Goal: Task Accomplishment & Management: Manage account settings

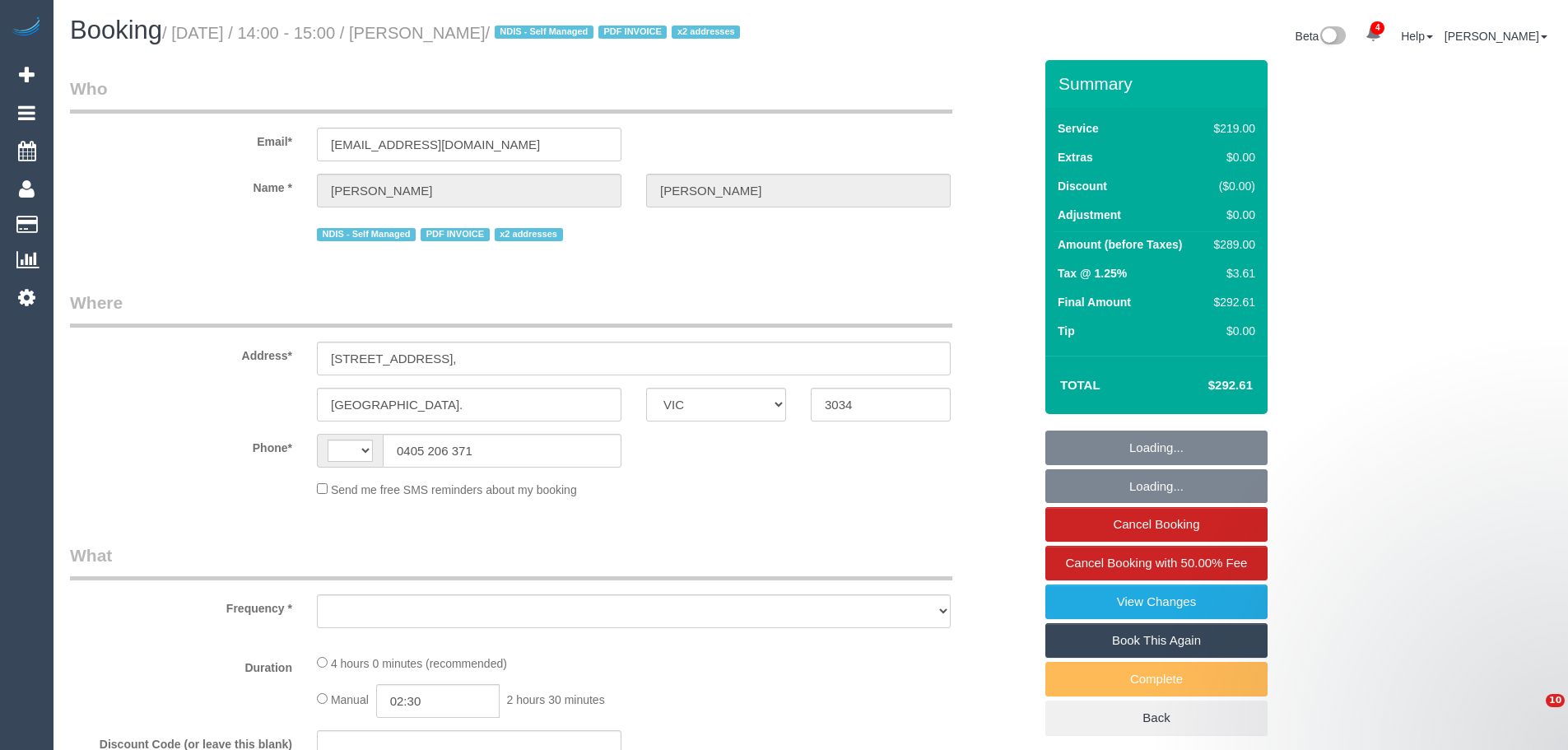
select select "VIC"
drag, startPoint x: 483, startPoint y: 473, endPoint x: 490, endPoint y: 456, distance: 18.5
click at [292, 468] on div "Phone* 0405 206 371" at bounding box center [552, 451] width 988 height 34
select select "string:AU"
select select "object:10167"
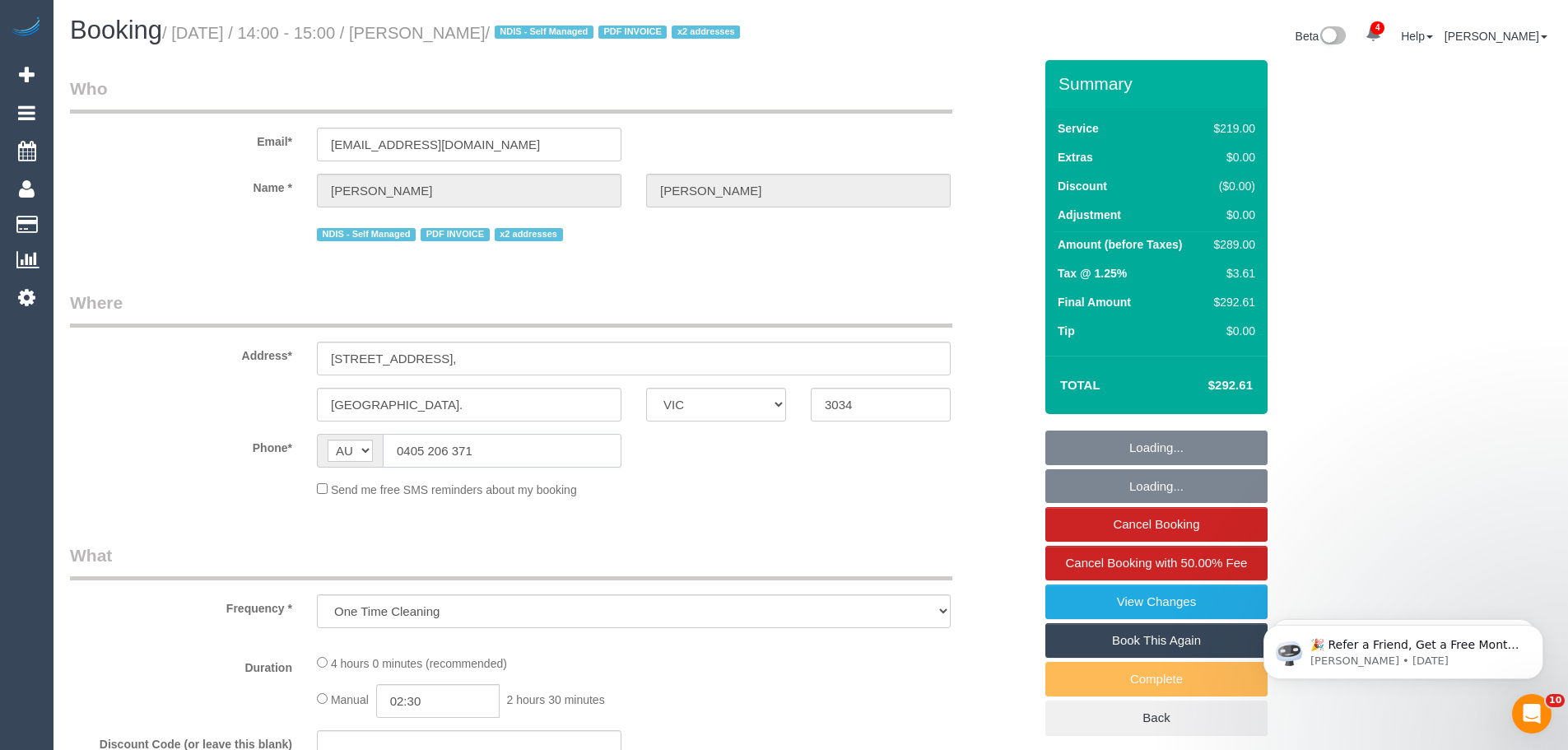
select select "number:27"
select select "number:14"
select select "number:19"
select select "number:36"
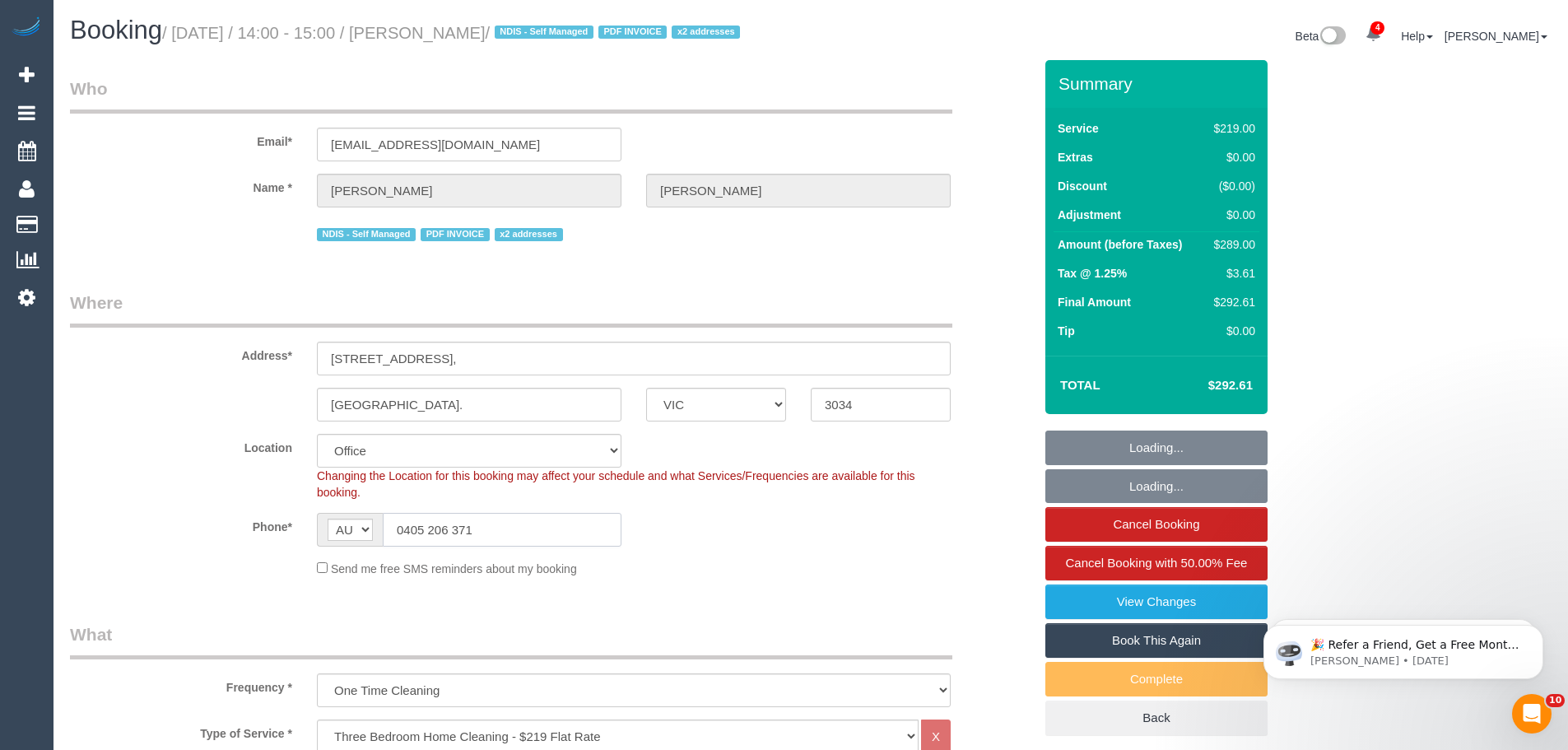
select select "string:stripe-pm_1OhLkb2GScqysDRVPTm9PCrY"
select select "object:11840"
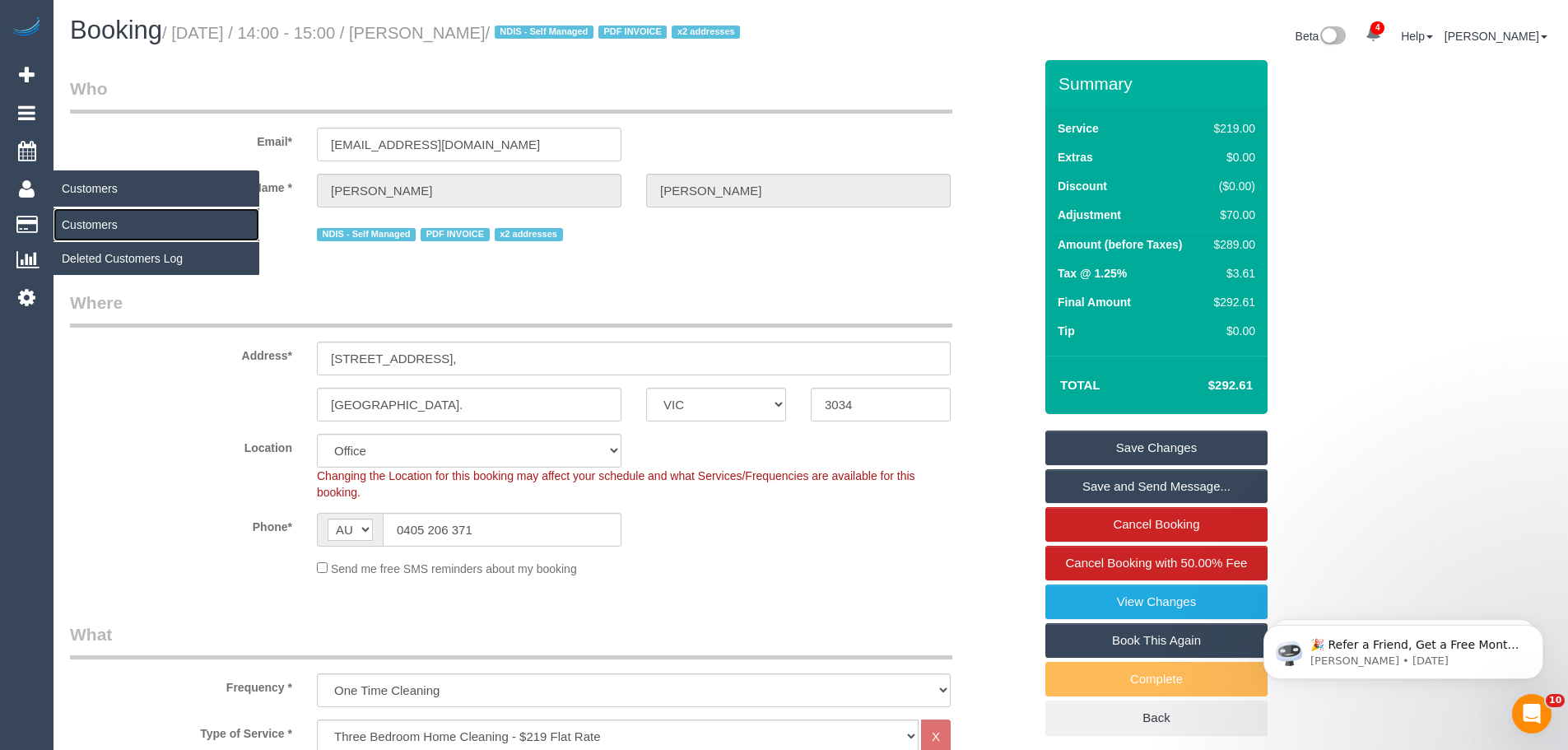
click at [98, 221] on link "Customers" at bounding box center [157, 224] width 206 height 33
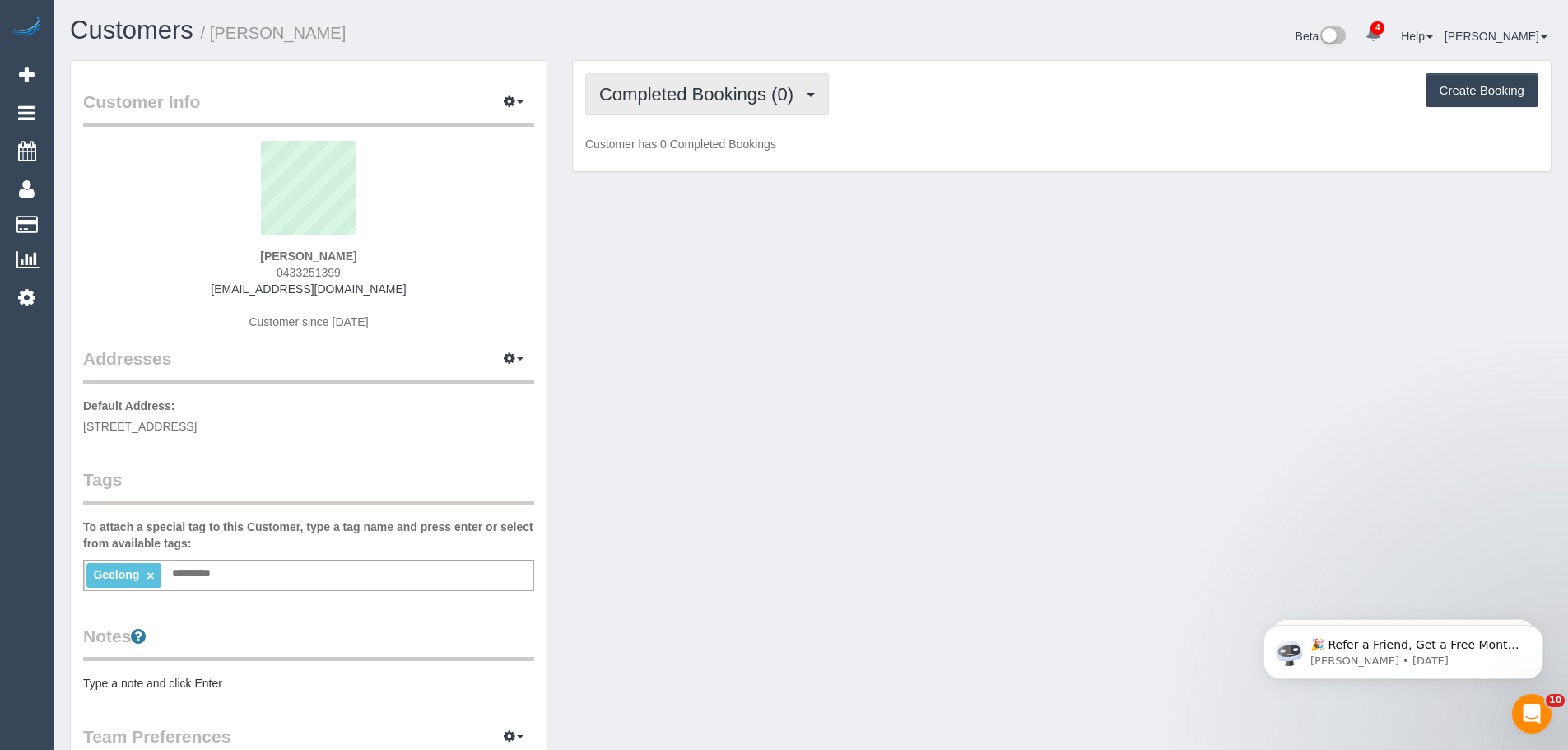
click at [645, 91] on span "Completed Bookings (0)" at bounding box center [700, 94] width 202 height 21
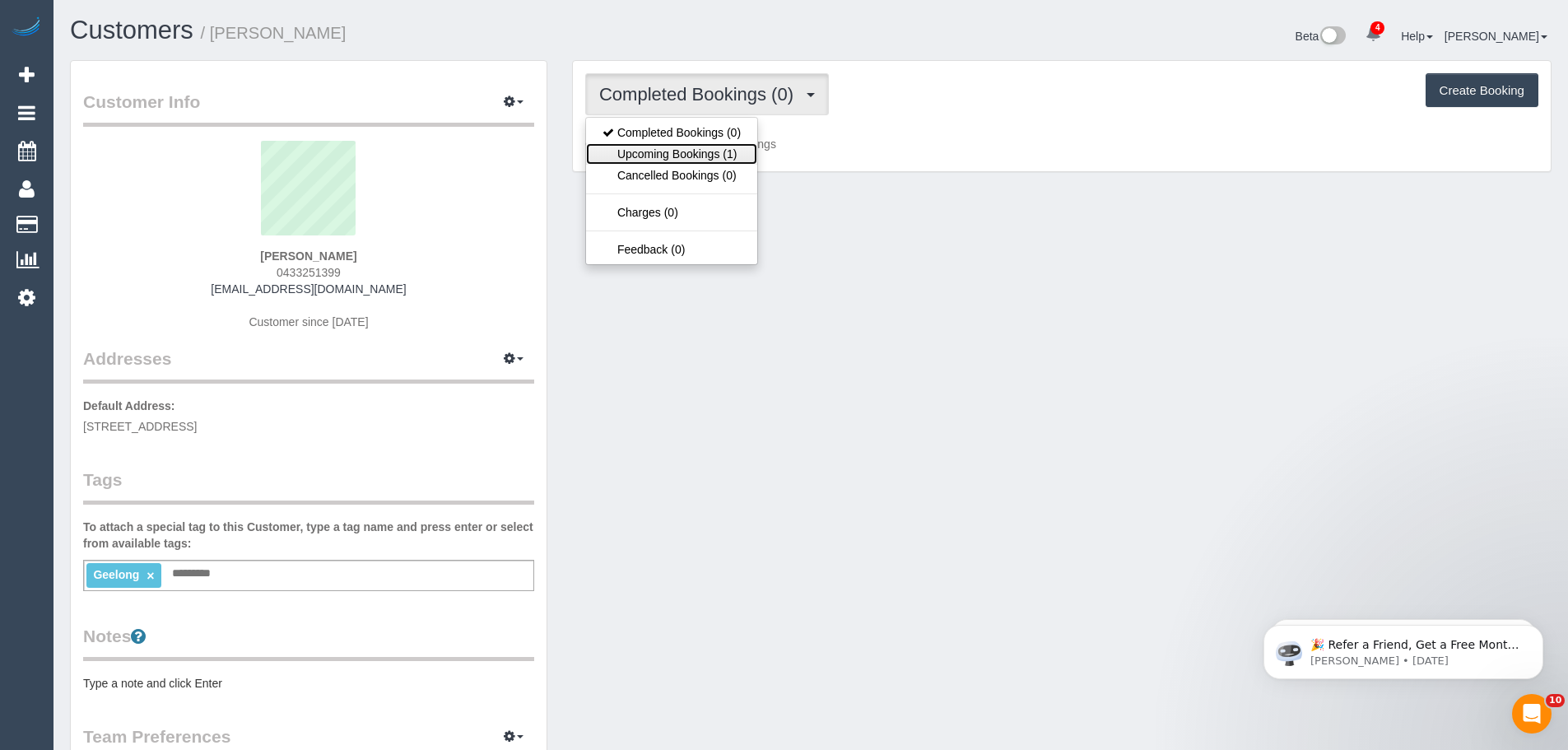
click at [650, 159] on link "Upcoming Bookings (1)" at bounding box center [671, 153] width 171 height 21
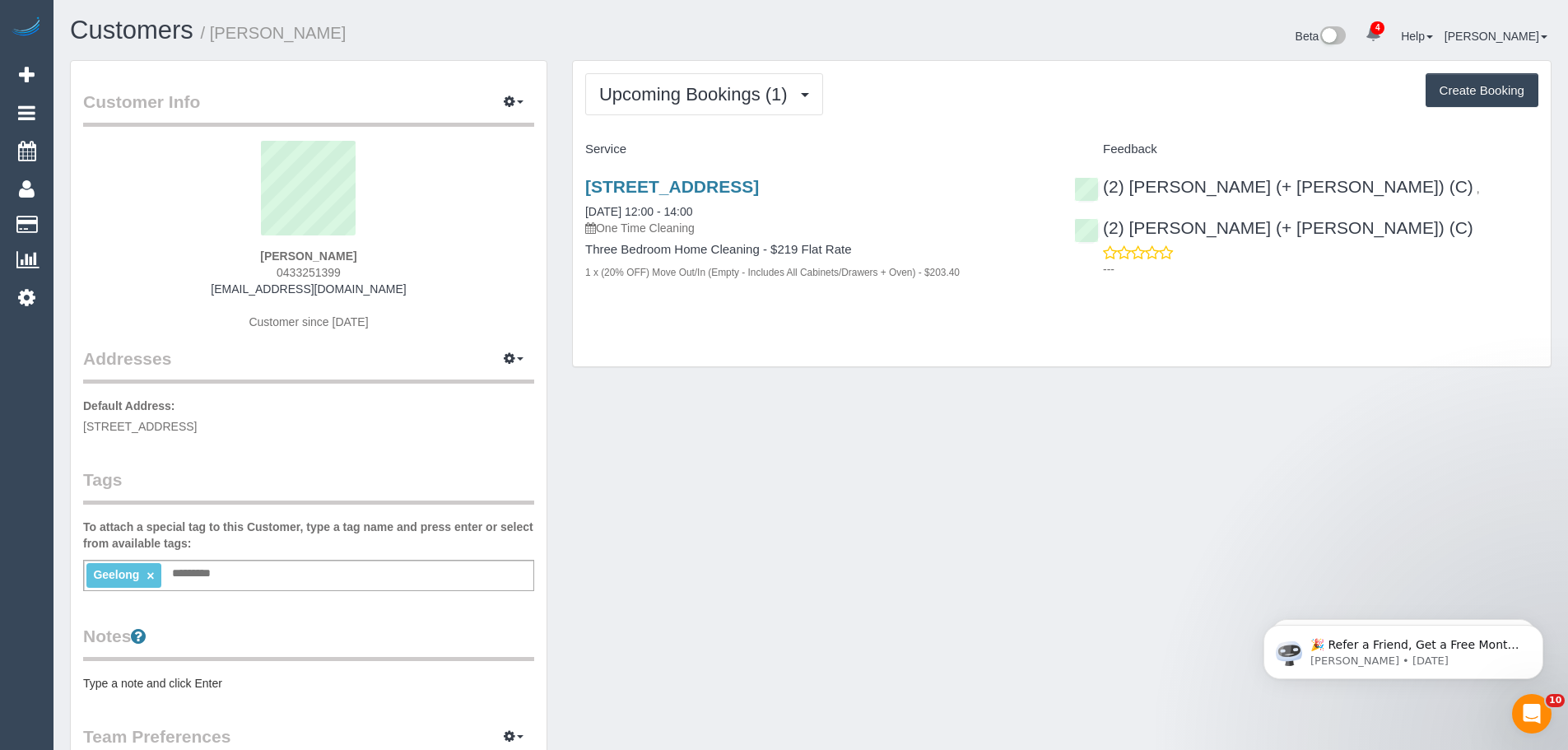
drag, startPoint x: 372, startPoint y: 248, endPoint x: 231, endPoint y: 244, distance: 140.8
click at [226, 244] on div "[PERSON_NAME] 0433251399 [EMAIL_ADDRESS][DOMAIN_NAME] Customer since [DATE]" at bounding box center [308, 244] width 451 height 206
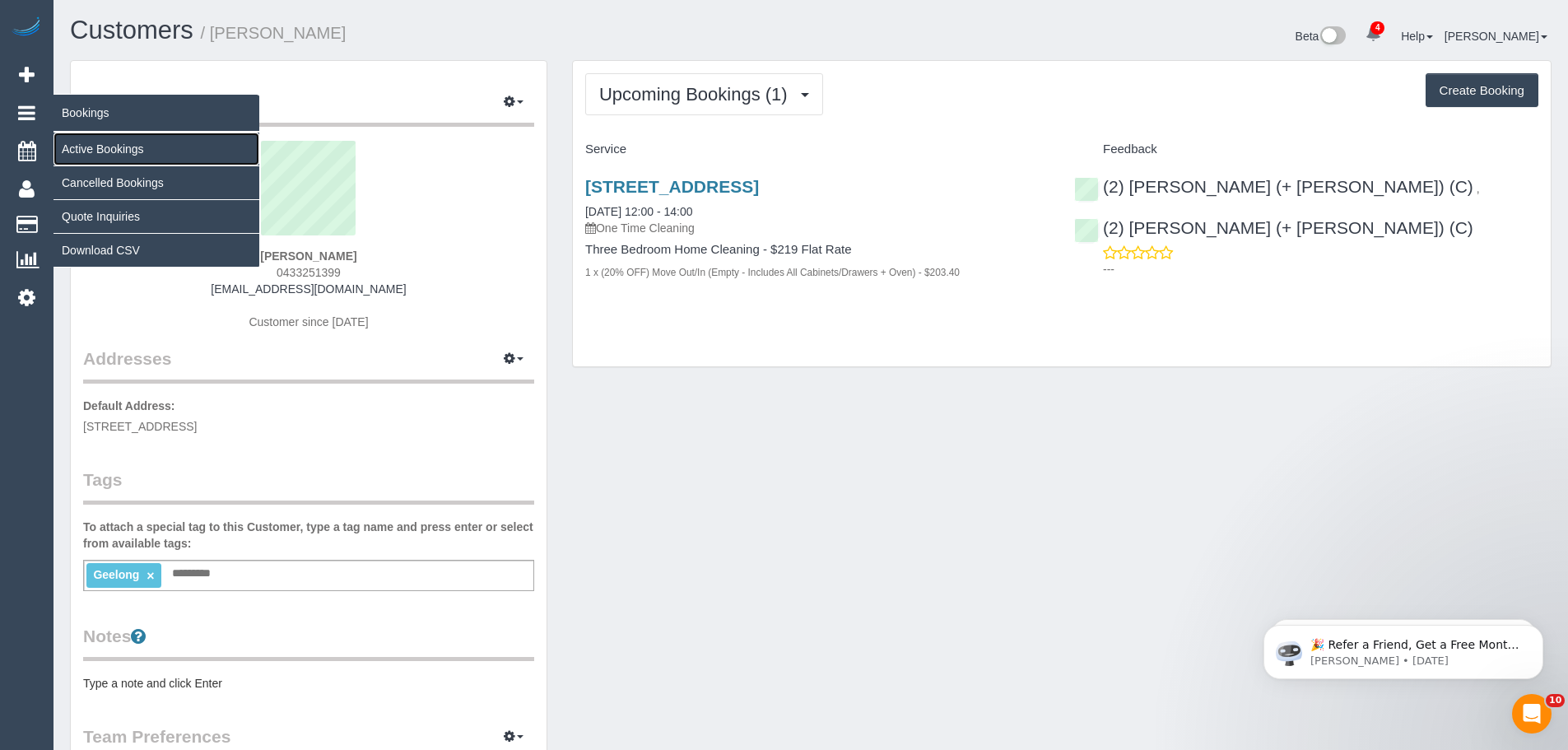
click at [110, 150] on link "Active Bookings" at bounding box center [157, 149] width 206 height 33
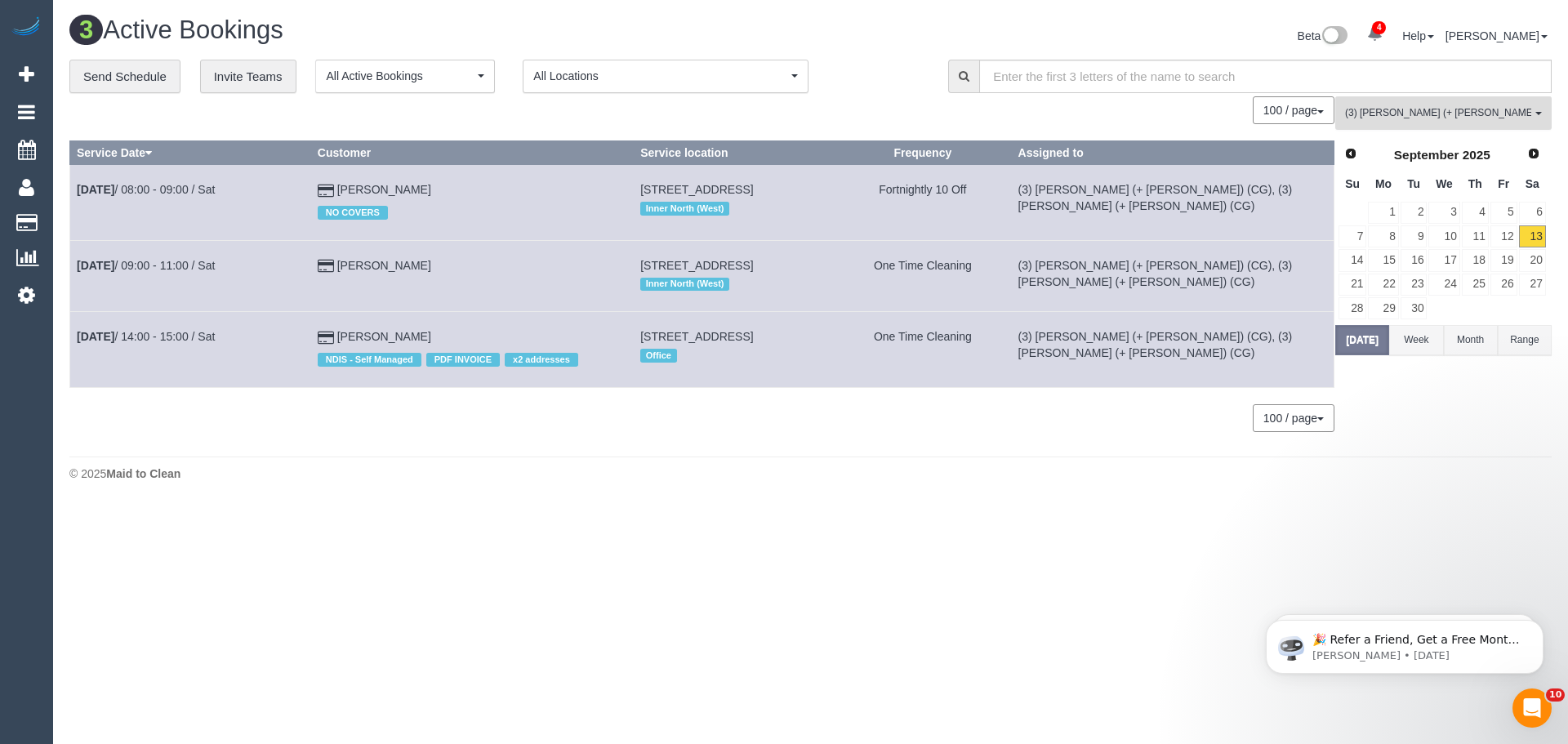
click at [1408, 107] on span "(3) [PERSON_NAME] (+ [PERSON_NAME]) (CG) , (3) [PERSON_NAME] (+ [PERSON_NAME]) …" at bounding box center [1439, 113] width 187 height 14
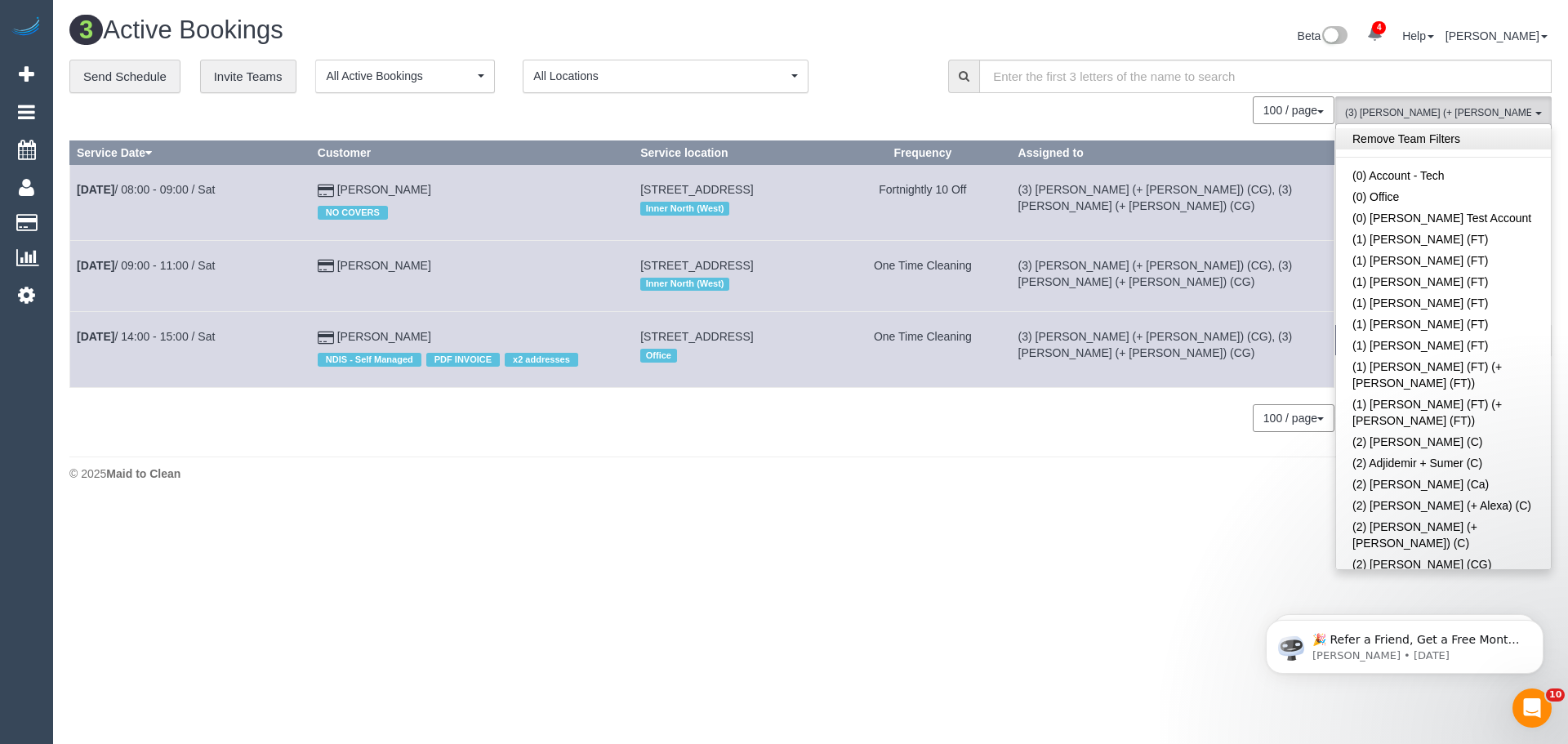
click at [1397, 135] on link "Remove Team Filters" at bounding box center [1444, 138] width 214 height 21
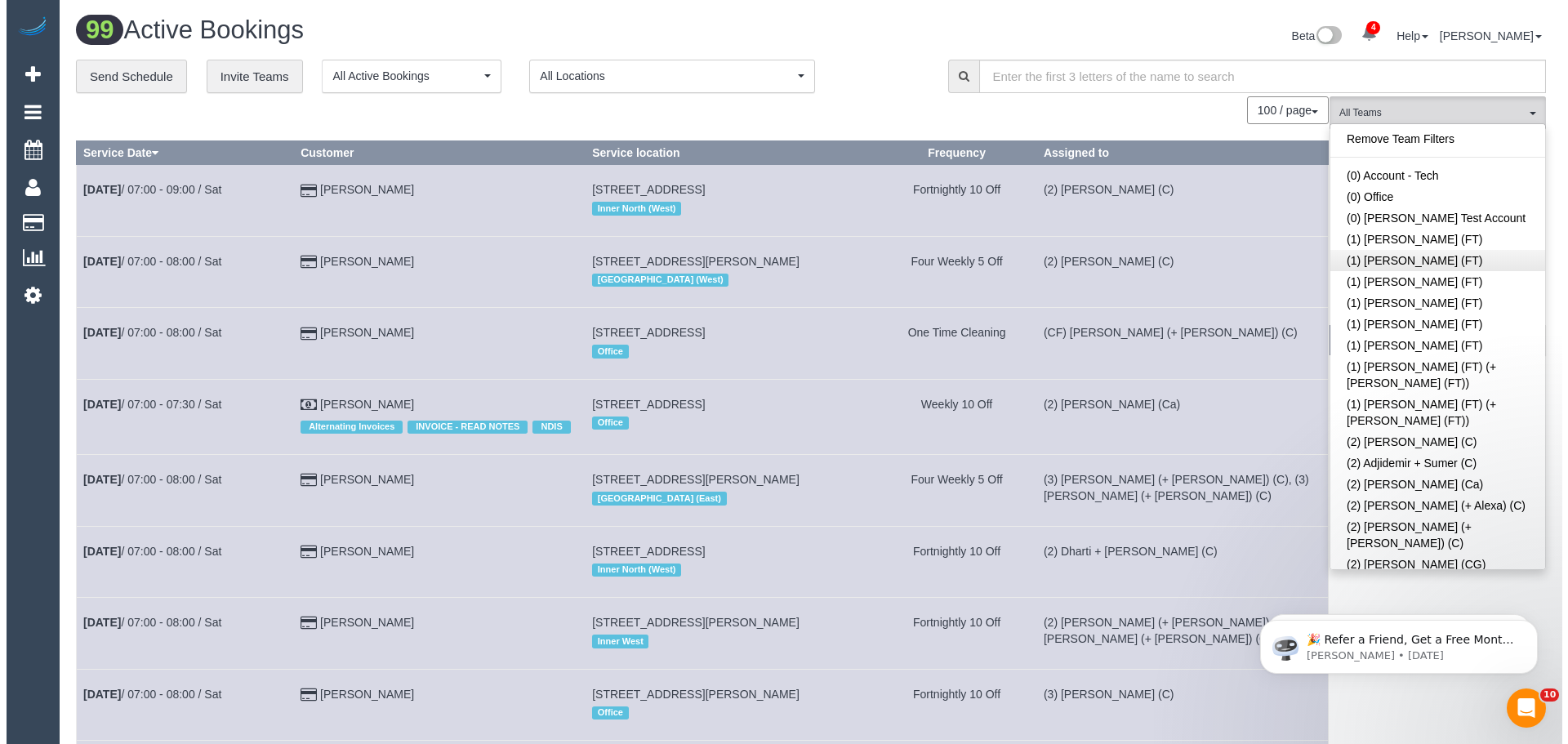
scroll to position [636, 0]
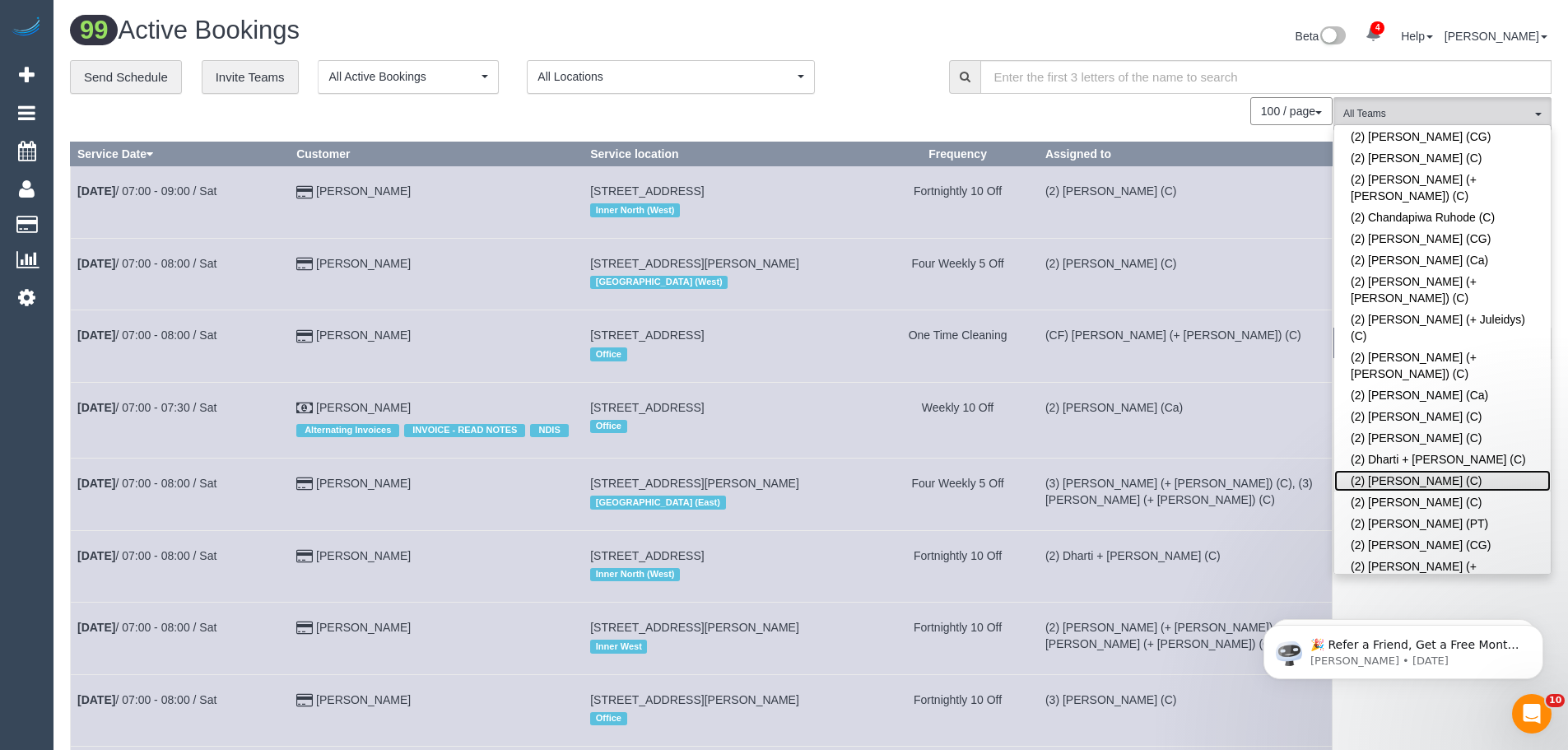
click at [1450, 470] on link "(2) [PERSON_NAME] (C)" at bounding box center [1442, 480] width 216 height 21
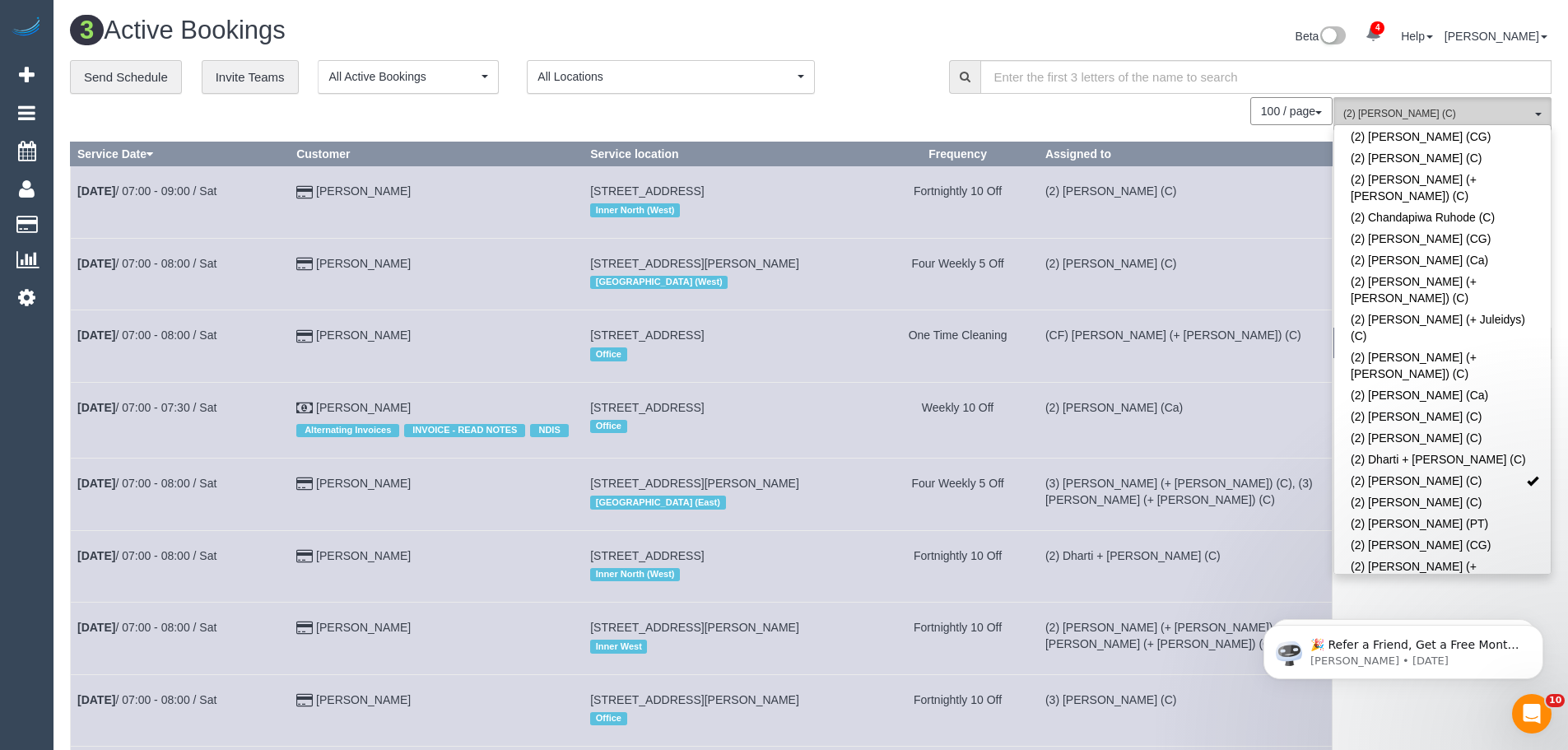
click at [1449, 119] on span "(2) [PERSON_NAME] (C)" at bounding box center [1437, 114] width 188 height 14
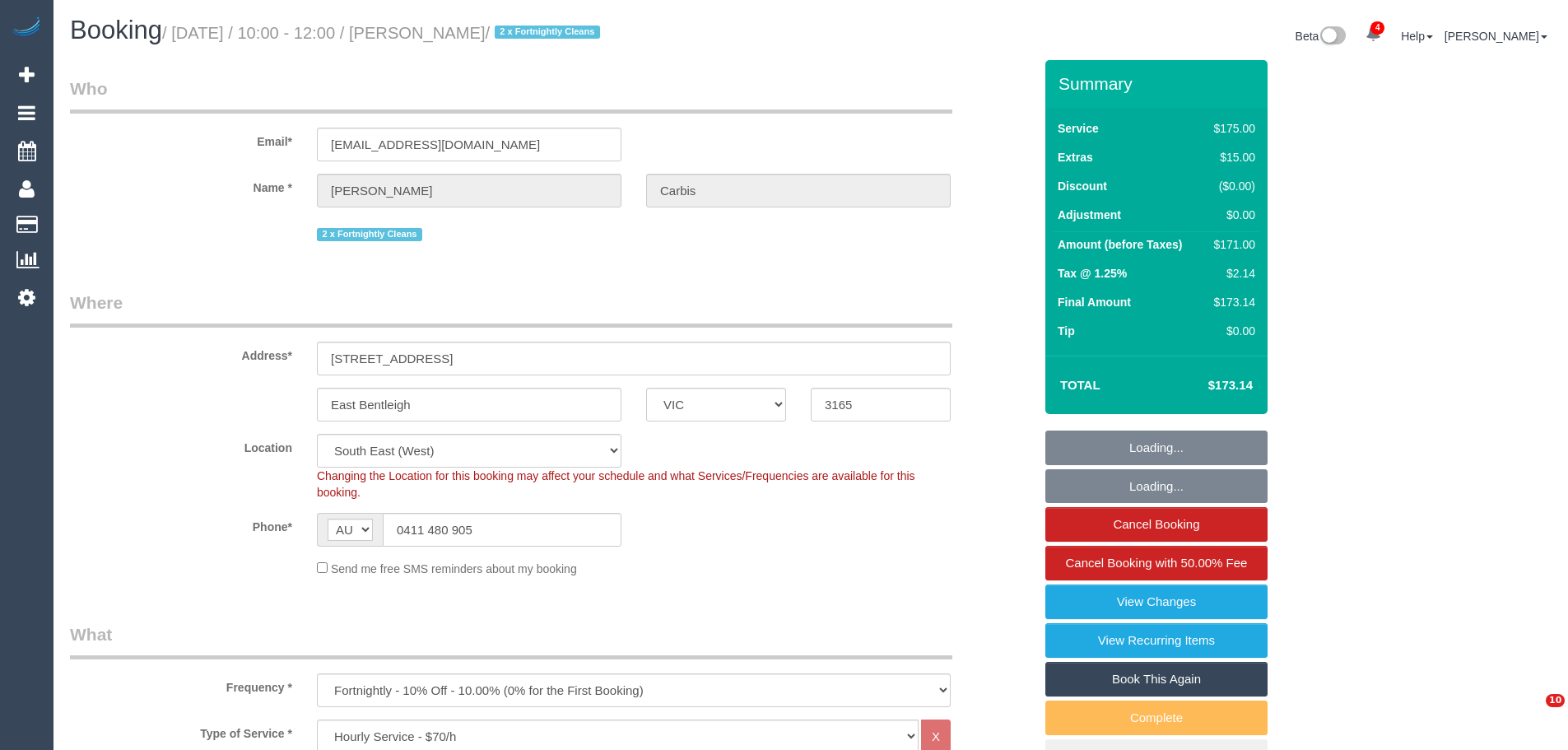
select select "VIC"
select select "150"
select select "number:28"
select select "number:14"
select select "number:19"
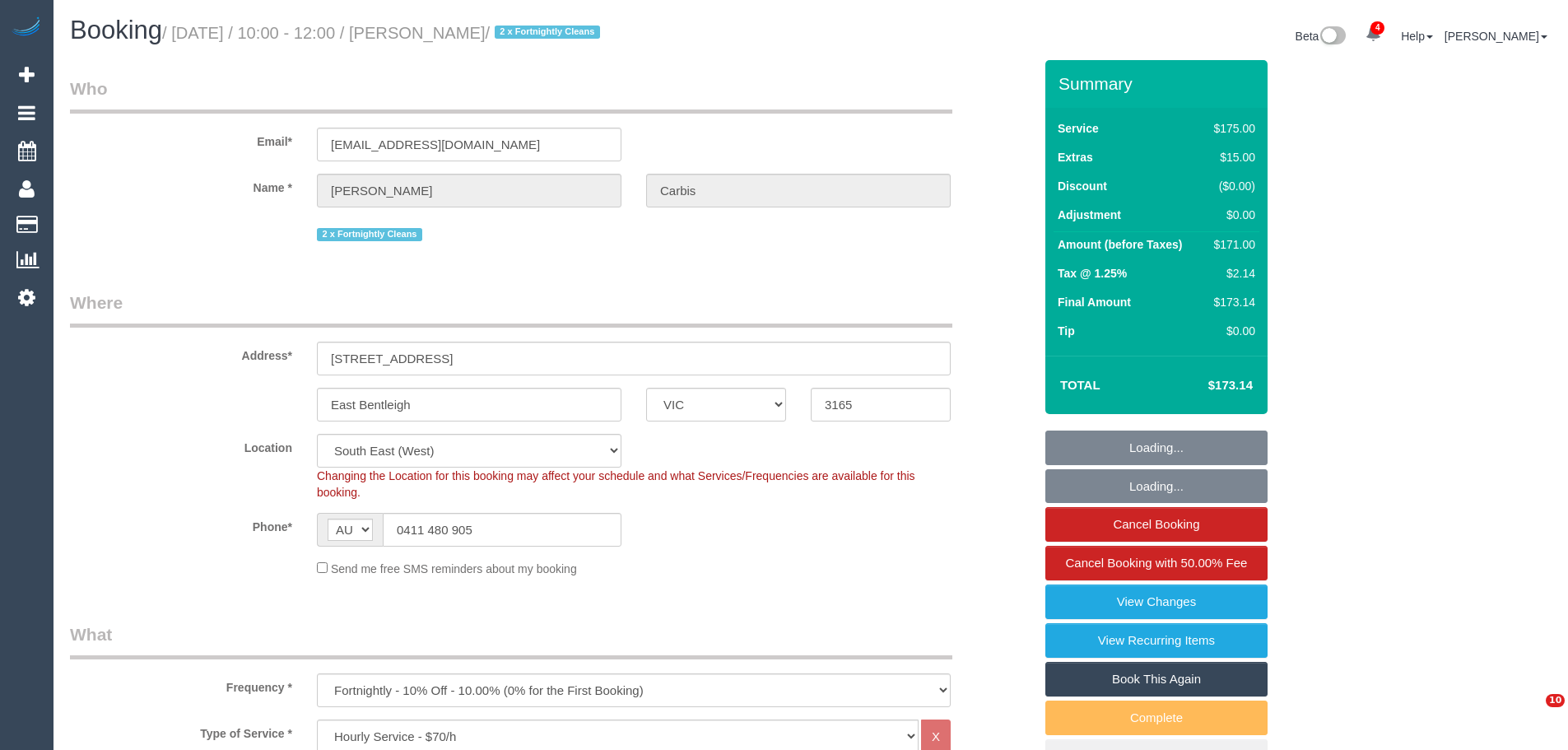
select select "number:36"
select select "number:34"
select select "number:11"
select select "spot1"
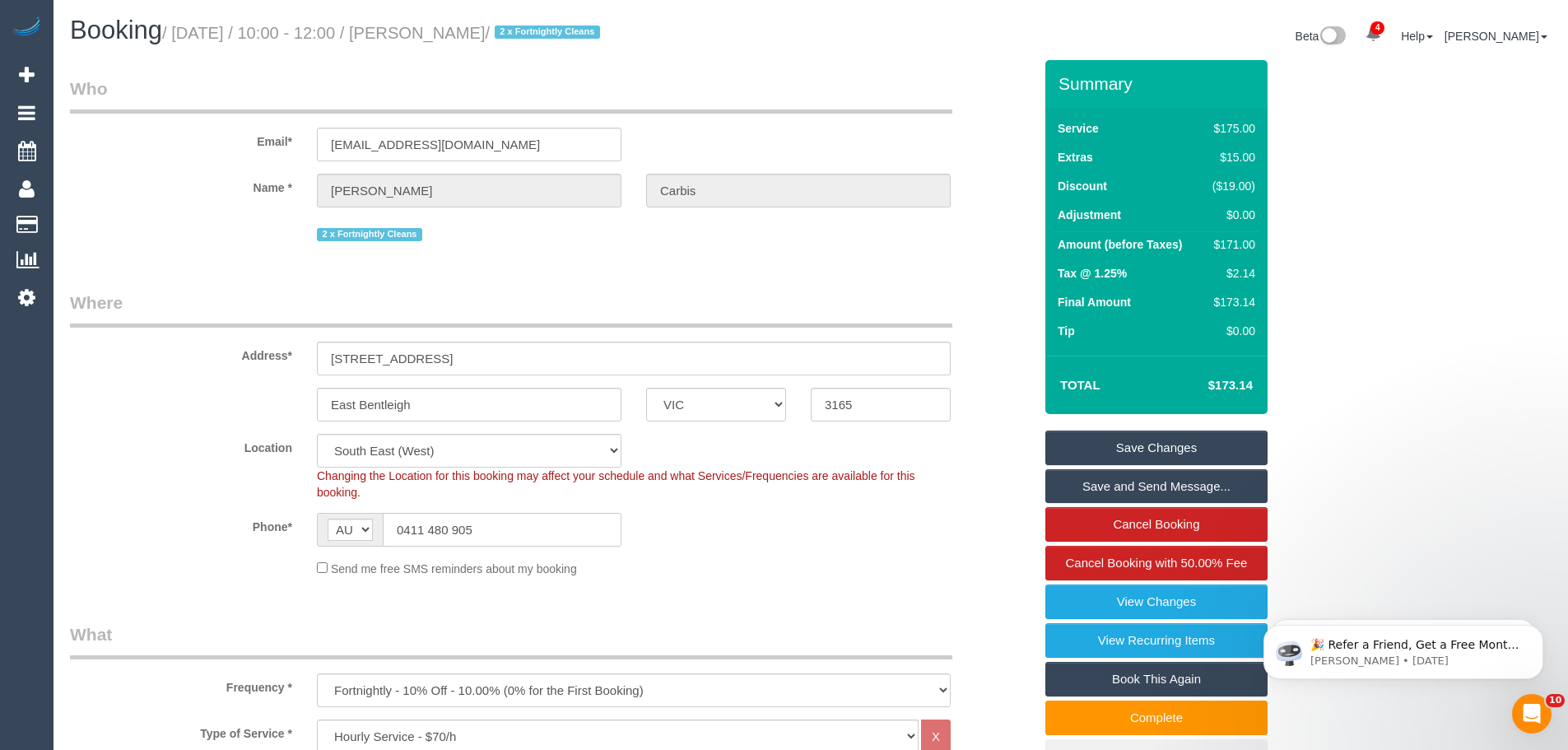
drag, startPoint x: 526, startPoint y: 543, endPoint x: 226, endPoint y: 514, distance: 301.8
click at [227, 515] on div "Phone* AF AL DZ AD AO AI AQ AG AR AM AW AU AT AZ BS BH BD BB BY BE BZ BJ BM BT …" at bounding box center [552, 530] width 988 height 34
